Goal: Task Accomplishment & Management: Use online tool/utility

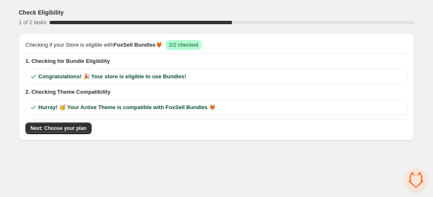
click at [93, 175] on body "Check Eligibility 1 of 2 tasks 50 % Checking if your Store is eligible with Fox…" at bounding box center [216, 98] width 433 height 197
click at [63, 170] on body "Check Eligibility 1 of 2 tasks 50 % Checking if your Store is eligible with Fox…" at bounding box center [216, 98] width 433 height 197
click at [105, 170] on body "Check Eligibility 1 of 2 tasks 50 % Checking if your Store is eligible with Fox…" at bounding box center [216, 98] width 433 height 197
drag, startPoint x: 75, startPoint y: 164, endPoint x: 79, endPoint y: 162, distance: 5.0
click at [56, 167] on body "Check Eligibility 1 of 2 tasks 50 % Checking if your Store is eligible with Fox…" at bounding box center [216, 98] width 433 height 197
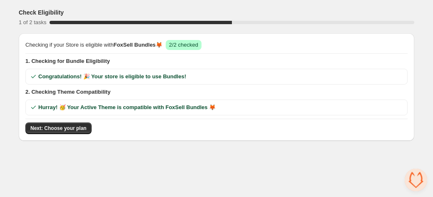
click at [65, 153] on body "Check Eligibility 1 of 2 tasks 50 % Checking if your Store is eligible with Fox…" at bounding box center [216, 98] width 433 height 197
click at [61, 133] on div "Checking if your Store is eligible with FoxSell Bundles 🦊 Success 2/2 checked 1…" at bounding box center [217, 87] width 396 height 108
click at [59, 127] on span "Next: Choose your plan" at bounding box center [58, 128] width 56 height 7
click at [59, 127] on div "Loading Next: Choose your plan" at bounding box center [216, 129] width 383 height 12
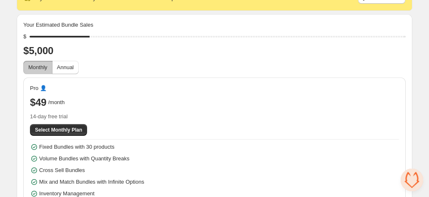
scroll to position [49, 0]
click at [65, 65] on span "Annual" at bounding box center [65, 67] width 17 height 6
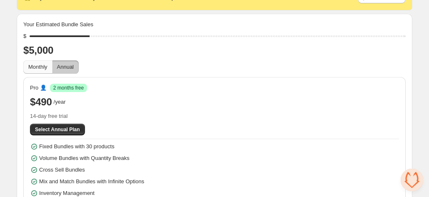
click at [31, 69] on span "Monthly" at bounding box center [37, 67] width 19 height 6
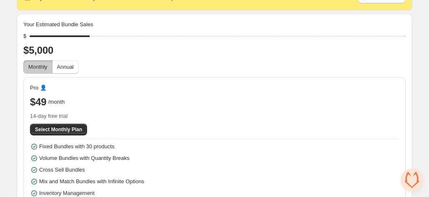
click at [53, 68] on button "Monthly" at bounding box center [37, 66] width 29 height 13
click at [57, 69] on button "Annual" at bounding box center [65, 66] width 27 height 13
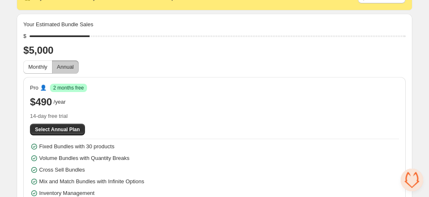
click at [67, 66] on span "Annual" at bounding box center [65, 67] width 17 height 6
click at [42, 63] on button "Monthly" at bounding box center [37, 66] width 29 height 13
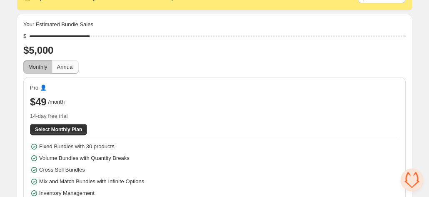
click at [70, 60] on button "Annual" at bounding box center [65, 66] width 27 height 13
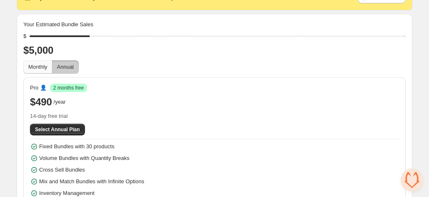
click at [46, 64] on span "Monthly" at bounding box center [37, 67] width 19 height 6
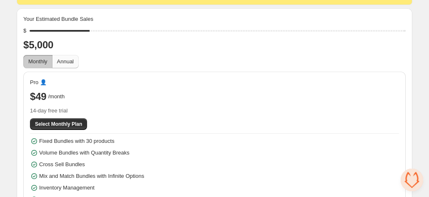
scroll to position [87, 0]
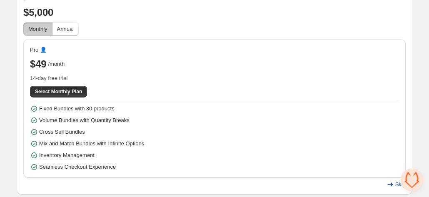
click at [395, 184] on button "Skip" at bounding box center [396, 185] width 30 height 12
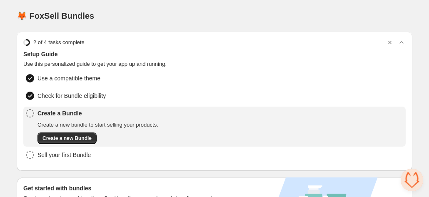
click at [172, 12] on div "🦊 FoxSell Bundles" at bounding box center [215, 16] width 396 height 12
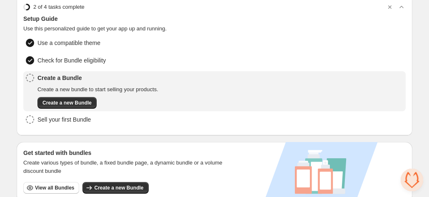
scroll to position [35, 0]
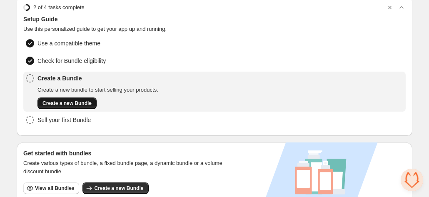
click at [74, 98] on button "Create a new Bundle" at bounding box center [67, 104] width 59 height 12
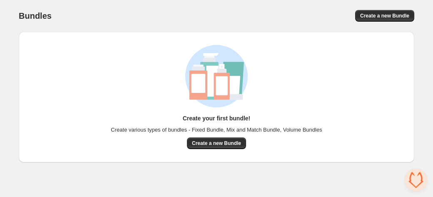
click at [214, 161] on div "Create your first bundle! Create various types of bundles - Fixed Bundle, Mix a…" at bounding box center [217, 97] width 396 height 131
click at [215, 142] on span "Create a new Bundle" at bounding box center [216, 143] width 49 height 7
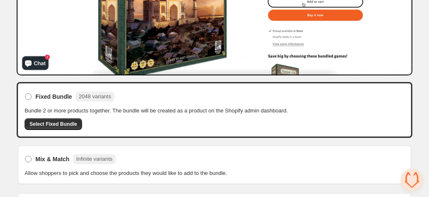
scroll to position [176, 0]
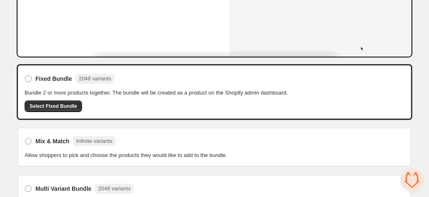
click at [184, 155] on div "Fixed Bundle 2048 variants Bundle 2 or more products together. The bundle will …" at bounding box center [215, 163] width 396 height 198
click at [243, 164] on div "Fixed Bundle 2048 variants Bundle 2 or more products together. The bundle will …" at bounding box center [215, 163] width 396 height 198
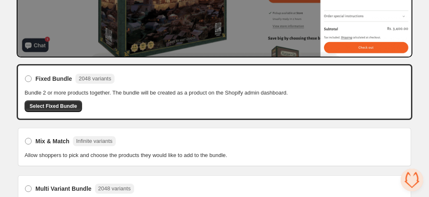
click at [178, 140] on div "Fixed Bundle 2048 variants Bundle 2 or more products together. The bundle will …" at bounding box center [215, 163] width 396 height 198
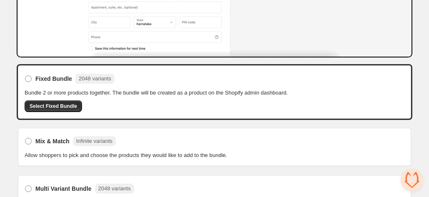
click at [169, 138] on div "Fixed Bundle 2048 variants Bundle 2 or more products together. The bundle will …" at bounding box center [215, 163] width 396 height 198
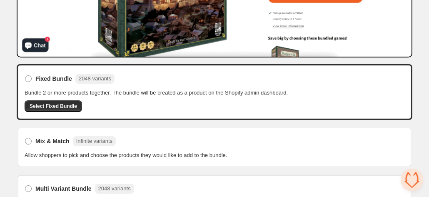
click at [200, 148] on div "Fixed Bundle 2048 variants Bundle 2 or more products together. The bundle will …" at bounding box center [215, 163] width 396 height 198
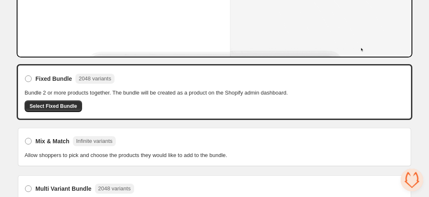
click at [180, 145] on div "Fixed Bundle 2048 variants Bundle 2 or more products together. The bundle will …" at bounding box center [215, 163] width 396 height 198
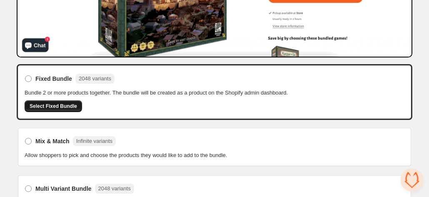
click at [58, 110] on span "Select Fixed Bundle" at bounding box center [54, 106] width 48 height 7
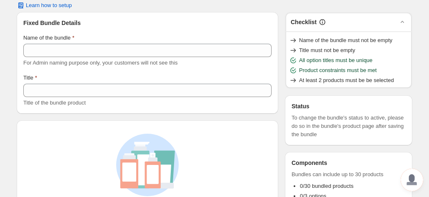
scroll to position [14, 0]
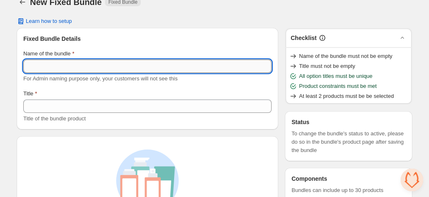
click at [179, 66] on input "Name of the bundle" at bounding box center [147, 66] width 248 height 13
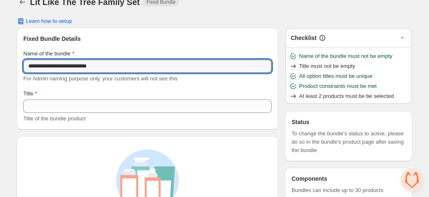
type input "**********"
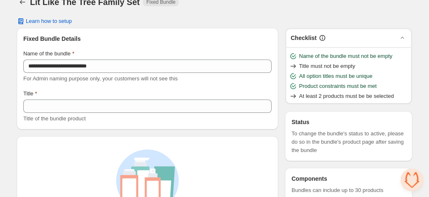
click at [255, 90] on div "Title" at bounding box center [147, 94] width 248 height 8
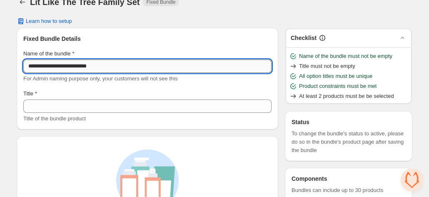
click at [222, 69] on input "**********" at bounding box center [147, 66] width 248 height 13
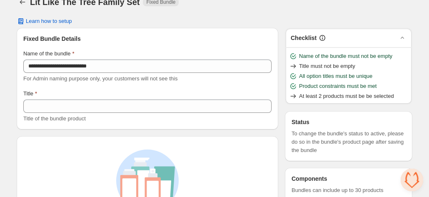
click at [248, 80] on div "For Admin naming purpose only, your customers will not see this" at bounding box center [147, 79] width 248 height 8
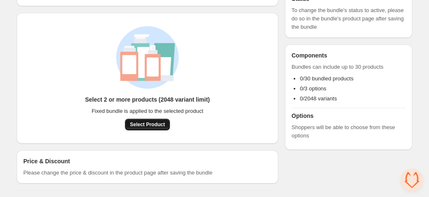
click at [157, 130] on button "Select Product" at bounding box center [147, 125] width 45 height 12
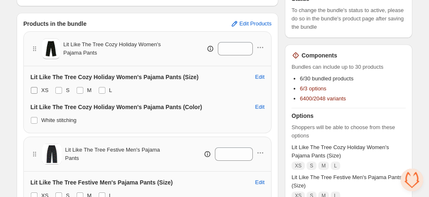
click at [36, 88] on span at bounding box center [34, 90] width 7 height 7
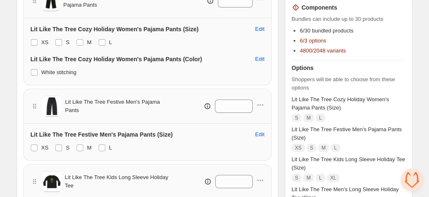
scroll to position [191, 0]
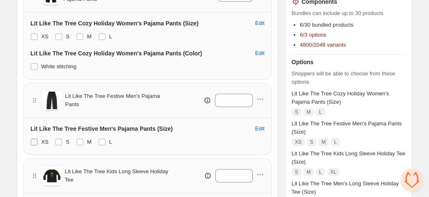
click at [32, 140] on span at bounding box center [34, 142] width 7 height 7
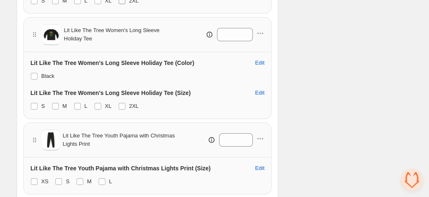
scroll to position [598, 0]
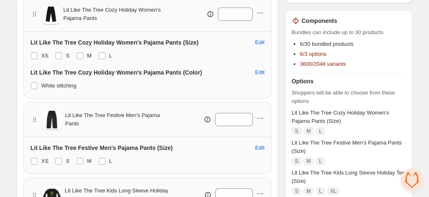
scroll to position [171, 0]
click at [101, 54] on span at bounding box center [102, 56] width 7 height 7
click at [35, 86] on span at bounding box center [34, 86] width 7 height 7
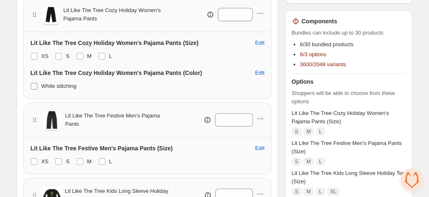
click at [35, 86] on span at bounding box center [34, 86] width 7 height 7
click at [260, 70] on span "Edit" at bounding box center [259, 73] width 9 height 7
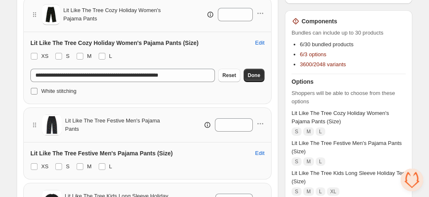
click at [34, 90] on span at bounding box center [34, 91] width 7 height 7
click at [257, 77] on span "Done" at bounding box center [254, 75] width 13 height 7
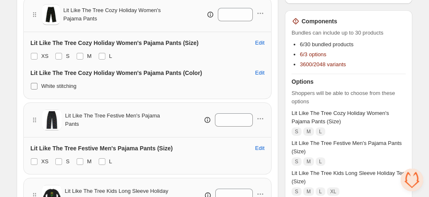
click at [34, 84] on span at bounding box center [34, 86] width 7 height 7
click at [34, 85] on span at bounding box center [34, 86] width 7 height 7
click at [225, 122] on input "*" at bounding box center [227, 119] width 25 height 13
click at [258, 119] on icon "button" at bounding box center [260, 119] width 8 height 8
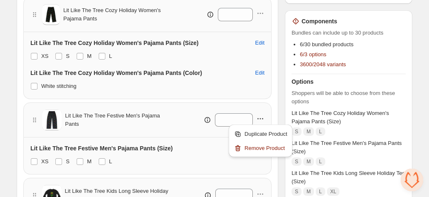
click at [285, 116] on div "Components Bundles can include up to 30 products 6/30 bundled products 6/3 opti…" at bounding box center [349, 151] width 128 height 282
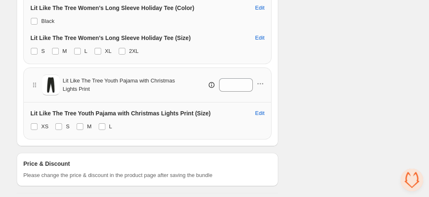
scroll to position [598, 0]
click at [33, 19] on span at bounding box center [34, 21] width 7 height 7
click at [34, 20] on span at bounding box center [34, 21] width 7 height 7
click at [34, 48] on span at bounding box center [34, 51] width 7 height 7
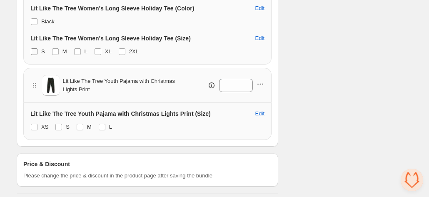
click at [34, 48] on span at bounding box center [34, 51] width 7 height 7
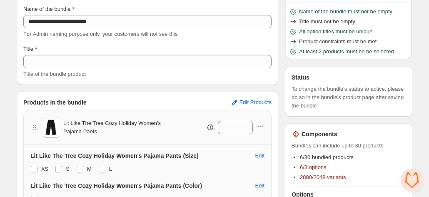
scroll to position [59, 0]
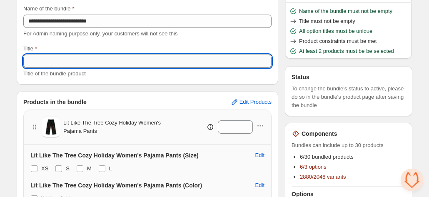
click at [156, 60] on input "Title" at bounding box center [147, 61] width 248 height 13
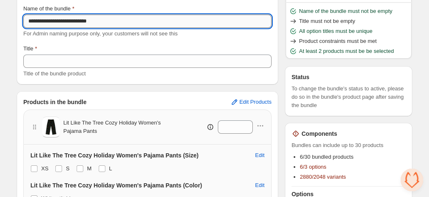
click at [123, 20] on input "**********" at bounding box center [147, 21] width 248 height 13
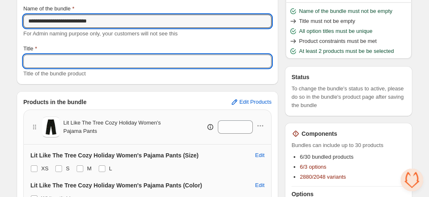
click at [118, 60] on input "Title" at bounding box center [147, 61] width 248 height 13
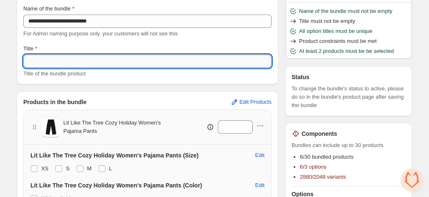
paste input "**********"
type input "**********"
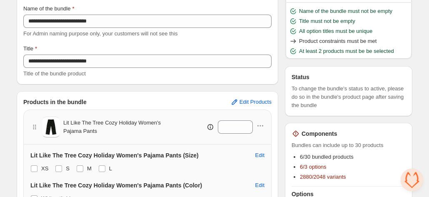
click at [200, 39] on div "**********" at bounding box center [147, 34] width 248 height 88
click at [191, 38] on div "**********" at bounding box center [147, 34] width 248 height 88
click at [200, 38] on div "**********" at bounding box center [147, 34] width 248 height 88
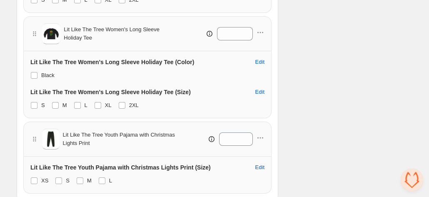
scroll to position [598, 0]
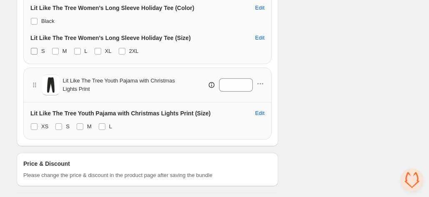
click at [30, 50] on div "Lit Like The Tree Women's Long Sleeve Holiday Tee (Color) Edit Black Lit Like T…" at bounding box center [147, 30] width 248 height 67
click at [38, 48] on span at bounding box center [34, 52] width 8 height 8
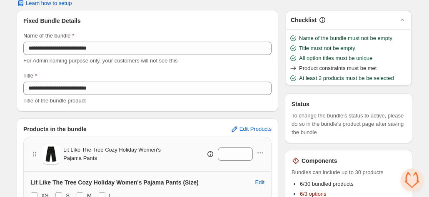
scroll to position [0, 0]
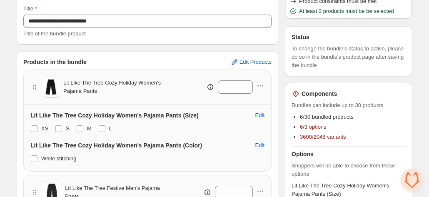
scroll to position [163, 0]
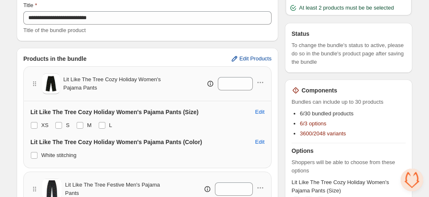
drag, startPoint x: 256, startPoint y: 59, endPoint x: 238, endPoint y: 51, distance: 19.6
drag, startPoint x: 238, startPoint y: 51, endPoint x: 225, endPoint y: 51, distance: 13.3
drag, startPoint x: 225, startPoint y: 51, endPoint x: 214, endPoint y: 51, distance: 10.8
click at [245, 57] on span "Edit Products" at bounding box center [256, 58] width 32 height 7
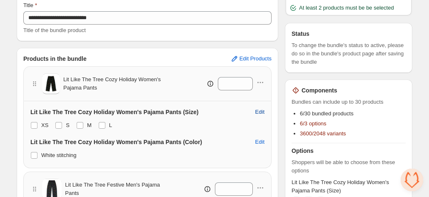
click at [261, 110] on span "Edit" at bounding box center [259, 112] width 9 height 7
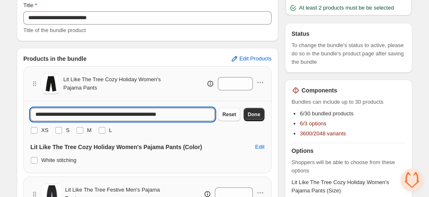
click at [184, 113] on input "**********" at bounding box center [122, 114] width 185 height 13
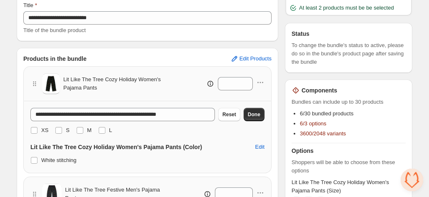
click at [173, 102] on div "**********" at bounding box center [147, 137] width 248 height 72
click at [250, 115] on span "Done" at bounding box center [254, 114] width 13 height 7
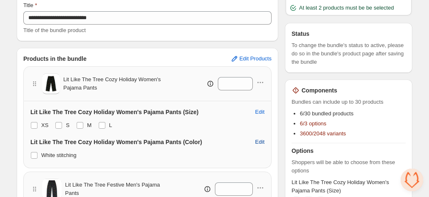
click at [258, 141] on span "Edit" at bounding box center [259, 142] width 9 height 7
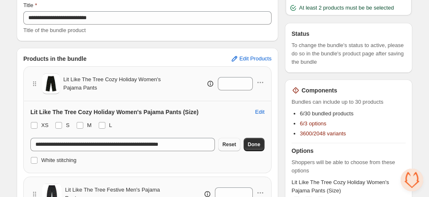
click at [258, 141] on span "Done" at bounding box center [254, 144] width 13 height 7
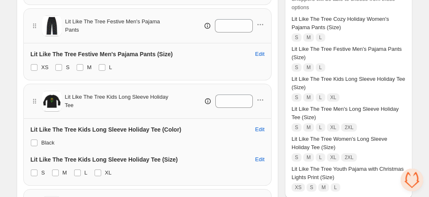
scroll to position [328, 0]
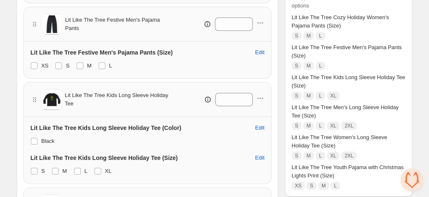
click at [282, 94] on div "**********" at bounding box center [215, 150] width 396 height 750
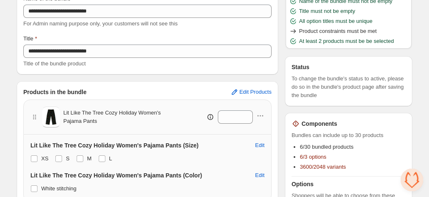
scroll to position [168, 0]
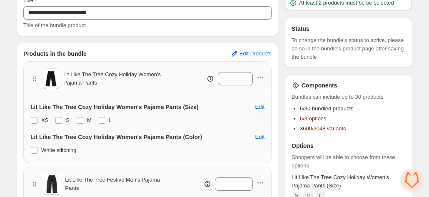
drag, startPoint x: 300, startPoint y: 128, endPoint x: 368, endPoint y: 126, distance: 67.5
click at [368, 126] on li "3600/2048 variants" at bounding box center [353, 129] width 106 height 8
drag, startPoint x: 300, startPoint y: 128, endPoint x: 323, endPoint y: 127, distance: 22.1
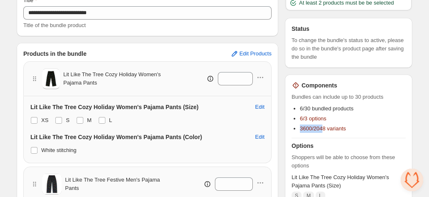
click at [323, 127] on span "3600/2048 variants" at bounding box center [323, 128] width 46 height 6
click at [319, 129] on span "3600/2048 variants" at bounding box center [323, 128] width 46 height 6
click at [336, 126] on span "3600/2048 variants" at bounding box center [323, 128] width 46 height 6
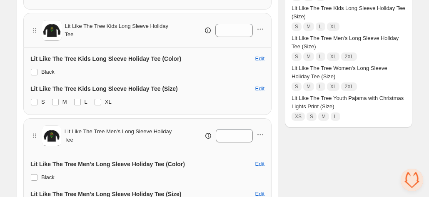
scroll to position [435, 0]
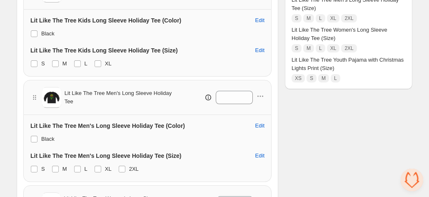
click at [278, 79] on div "**********" at bounding box center [215, 42] width 396 height 750
click at [280, 77] on div "**********" at bounding box center [215, 42] width 396 height 750
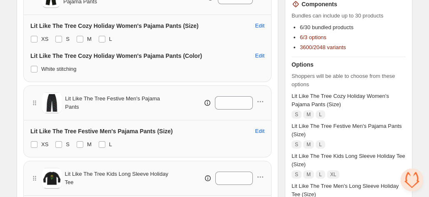
scroll to position [238, 0]
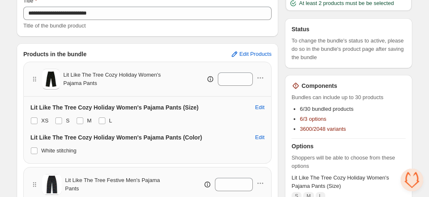
scroll to position [168, 0]
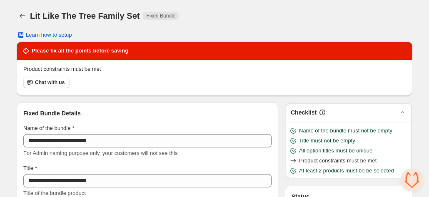
click at [252, 31] on div "Lit Like The Tree Family Set. This page is ready Lit Like The Tree Family Set F…" at bounding box center [215, 16] width 396 height 32
